Goal: Find specific page/section: Find specific page/section

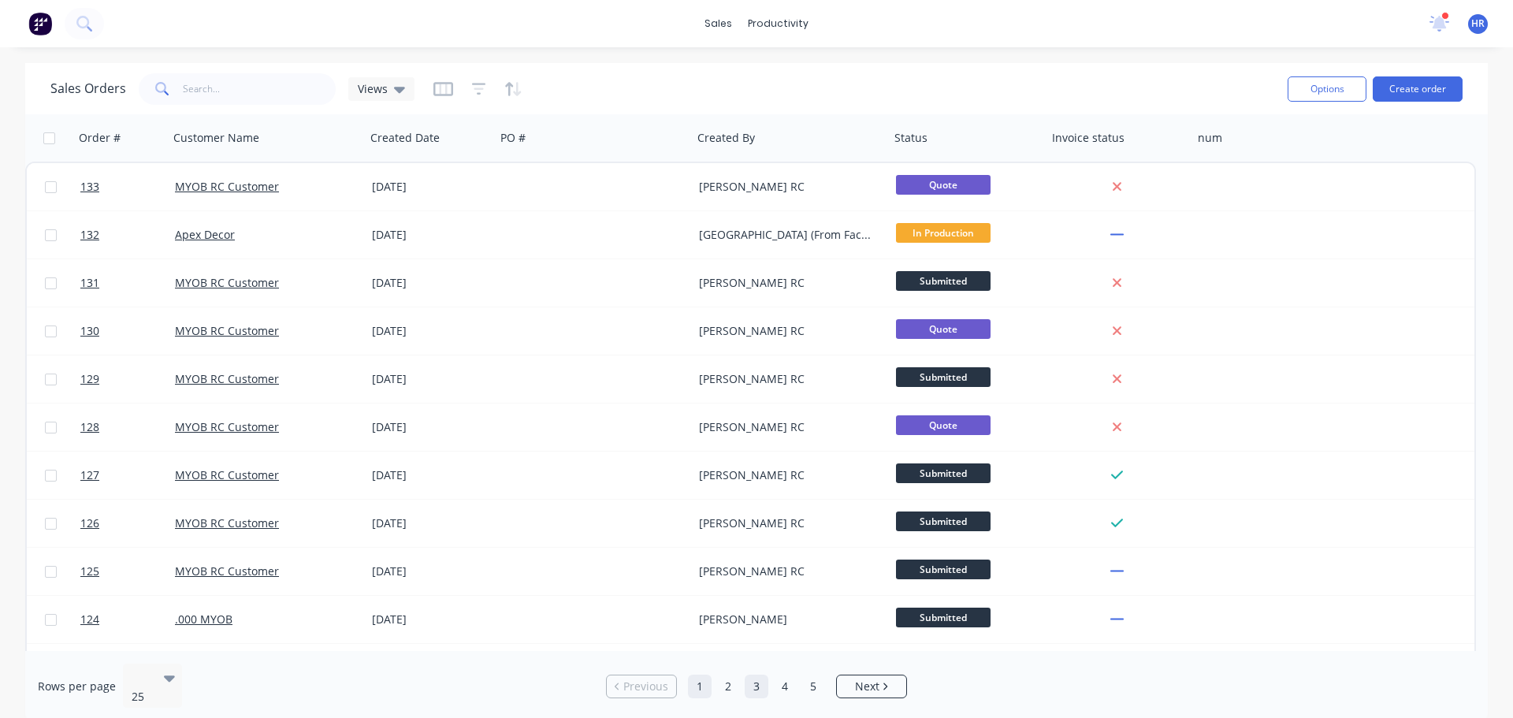
click at [760, 677] on link "3" at bounding box center [757, 687] width 24 height 24
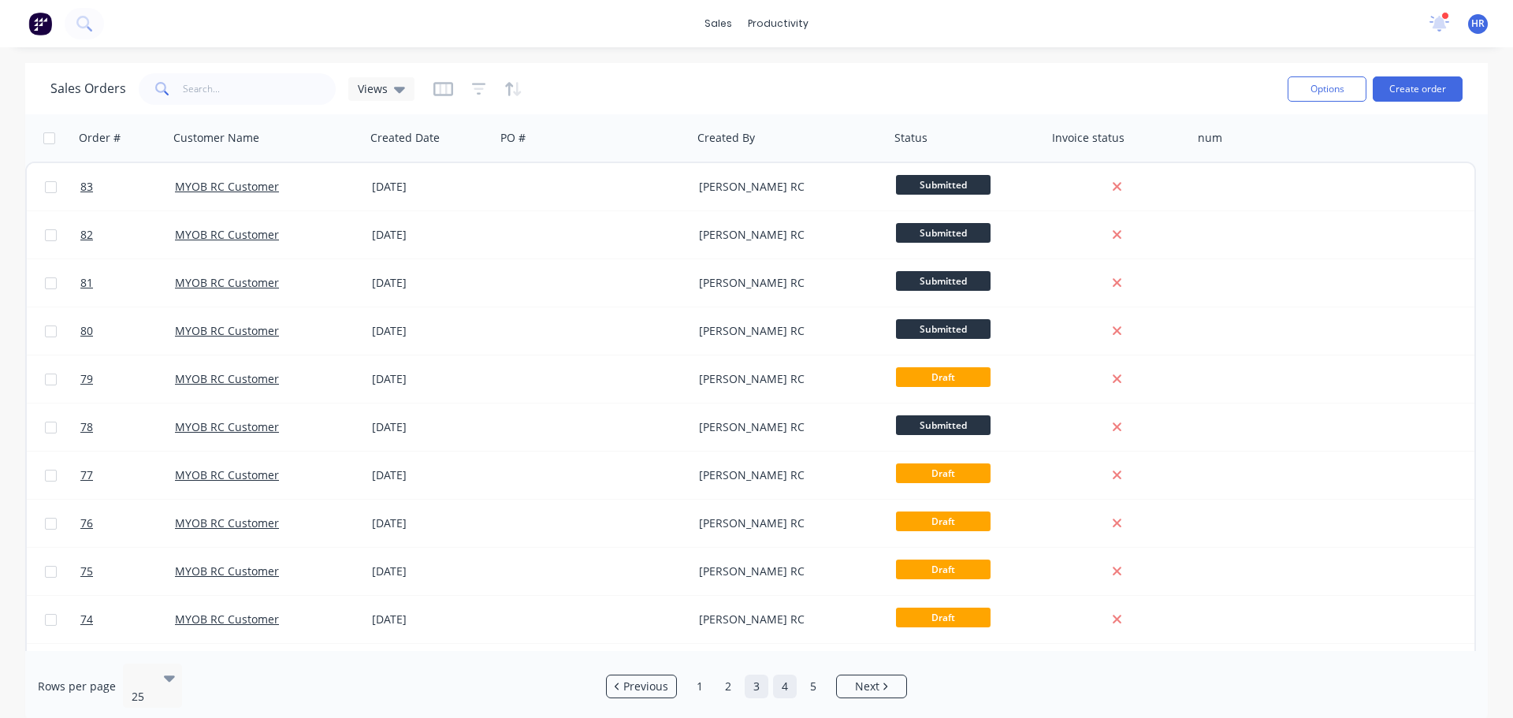
click at [795, 686] on ul "Previous 1 2 3 4 5 Next" at bounding box center [757, 687] width 314 height 24
click at [789, 676] on link "4" at bounding box center [785, 687] width 24 height 24
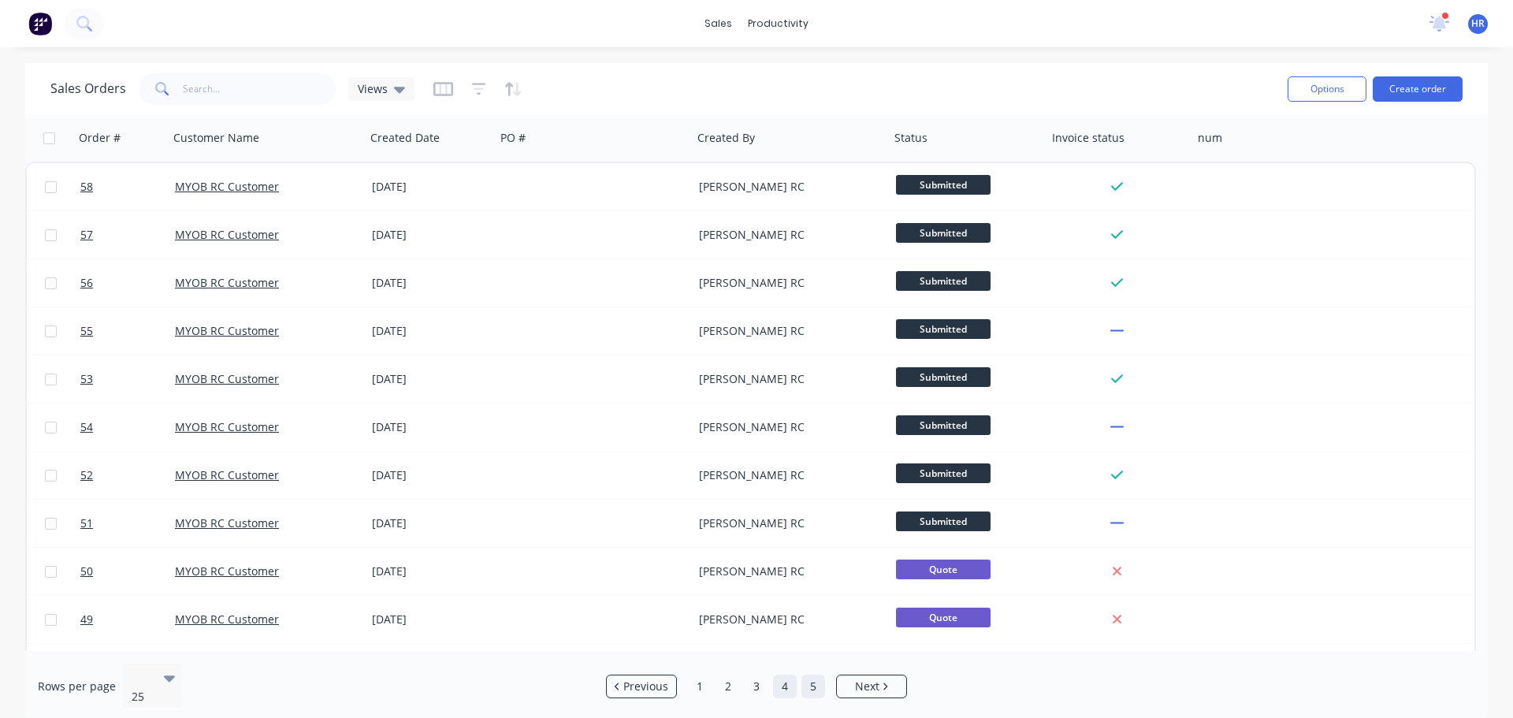
click at [815, 683] on link "5" at bounding box center [813, 687] width 24 height 24
